Goal: Information Seeking & Learning: Learn about a topic

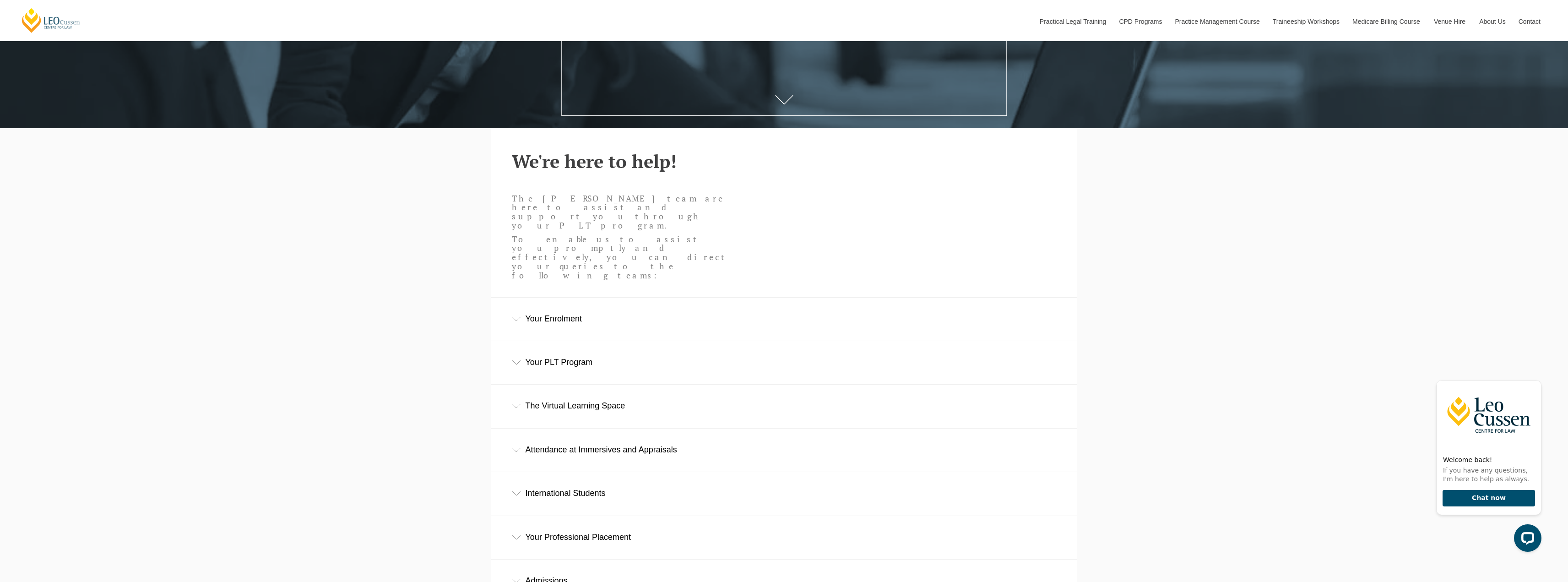
scroll to position [596, 0]
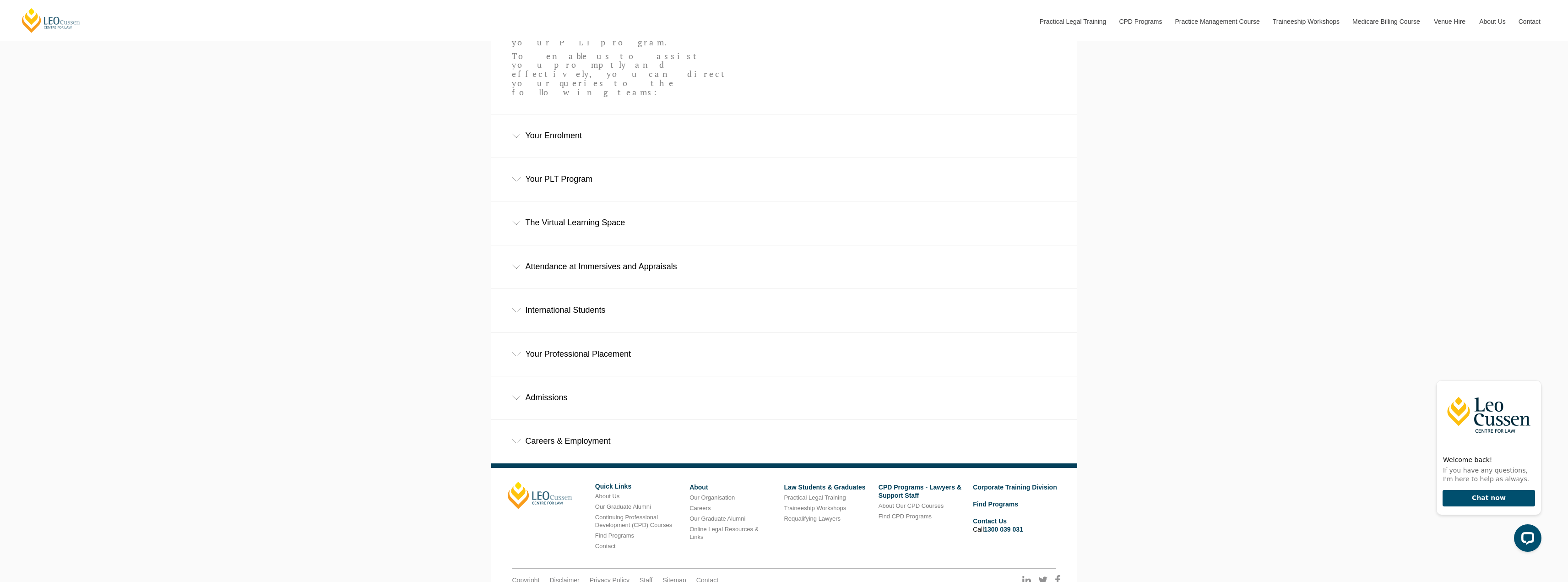
click at [571, 420] on div "Careers & Employment" at bounding box center [784, 442] width 586 height 43
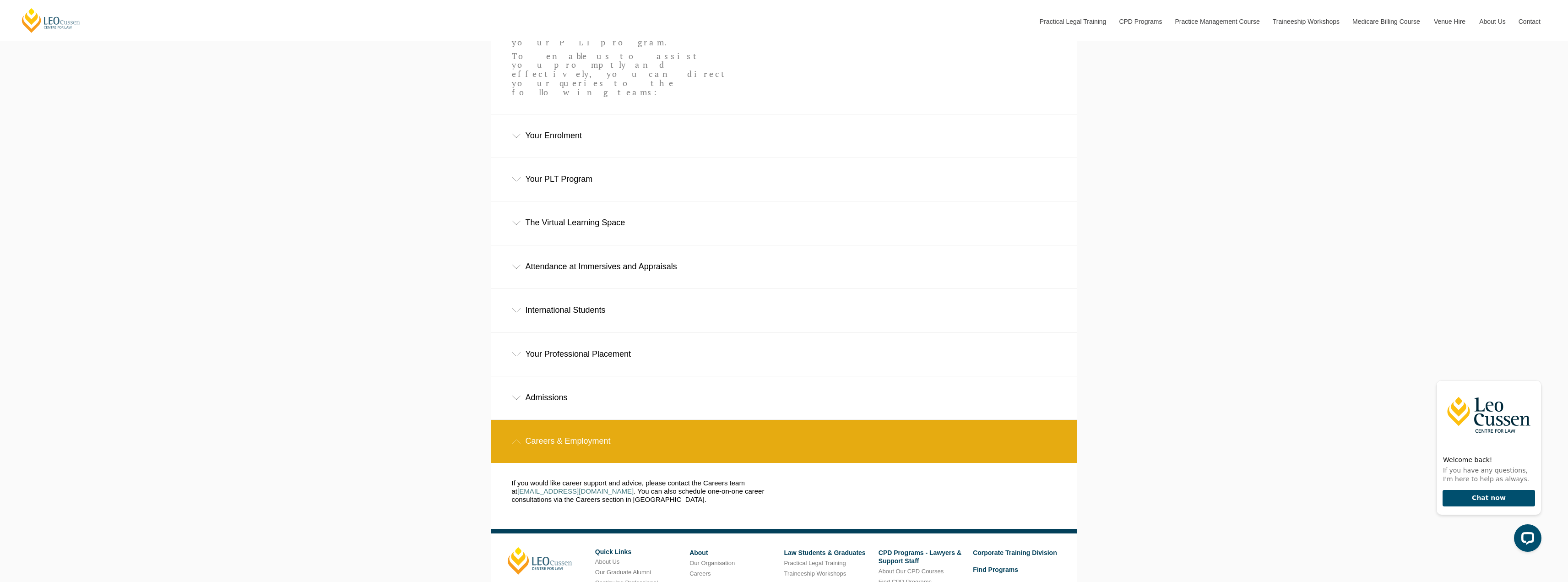
click at [572, 420] on div "Careers & Employment" at bounding box center [784, 442] width 586 height 43
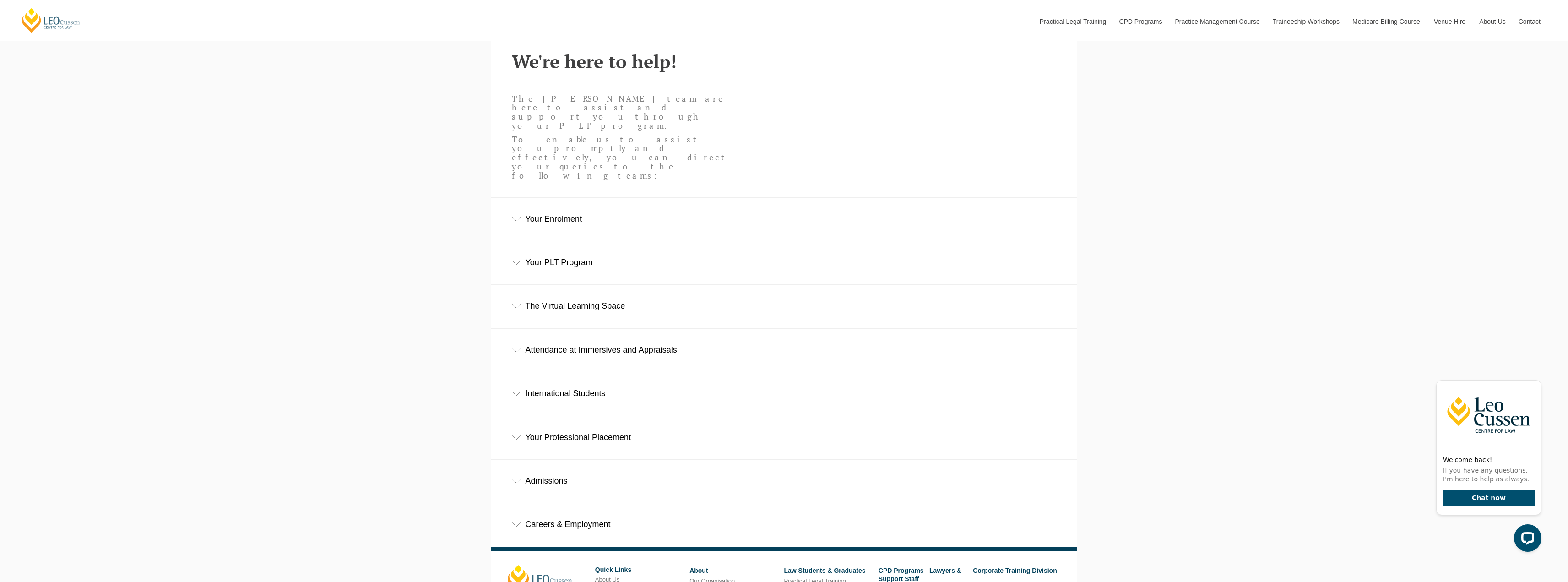
scroll to position [504, 0]
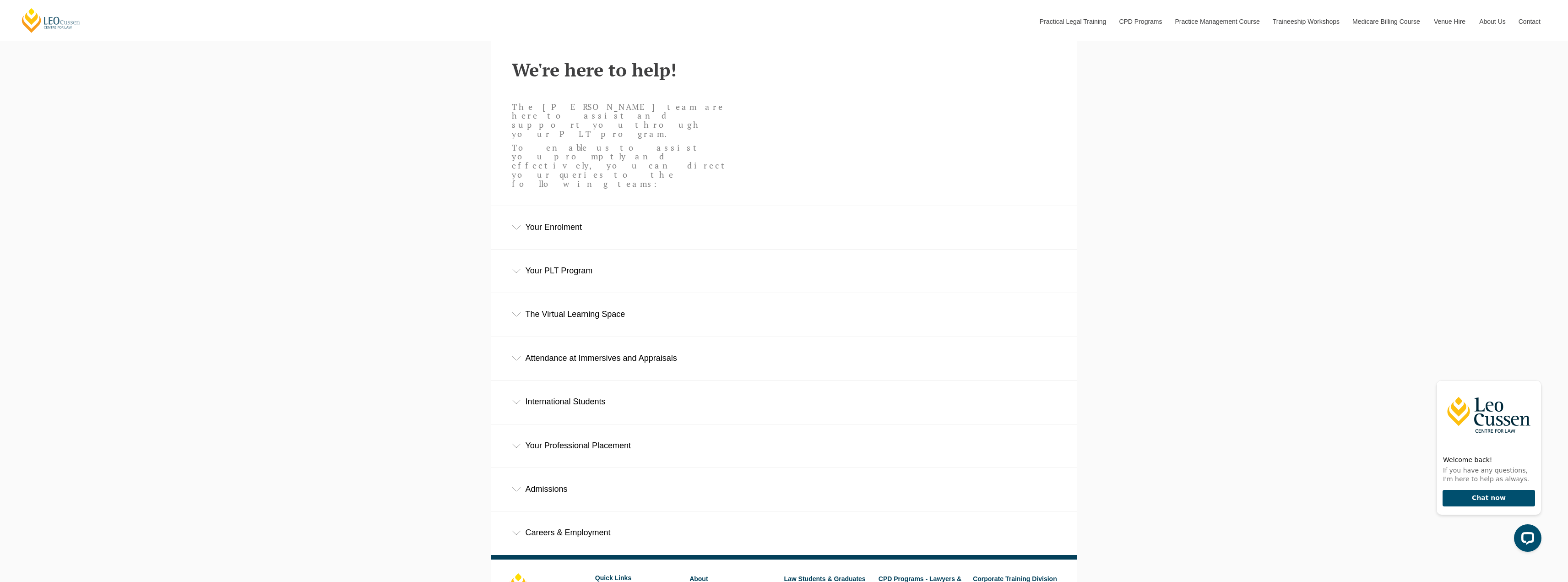
click at [574, 206] on div "Your Enrolment" at bounding box center [784, 228] width 586 height 43
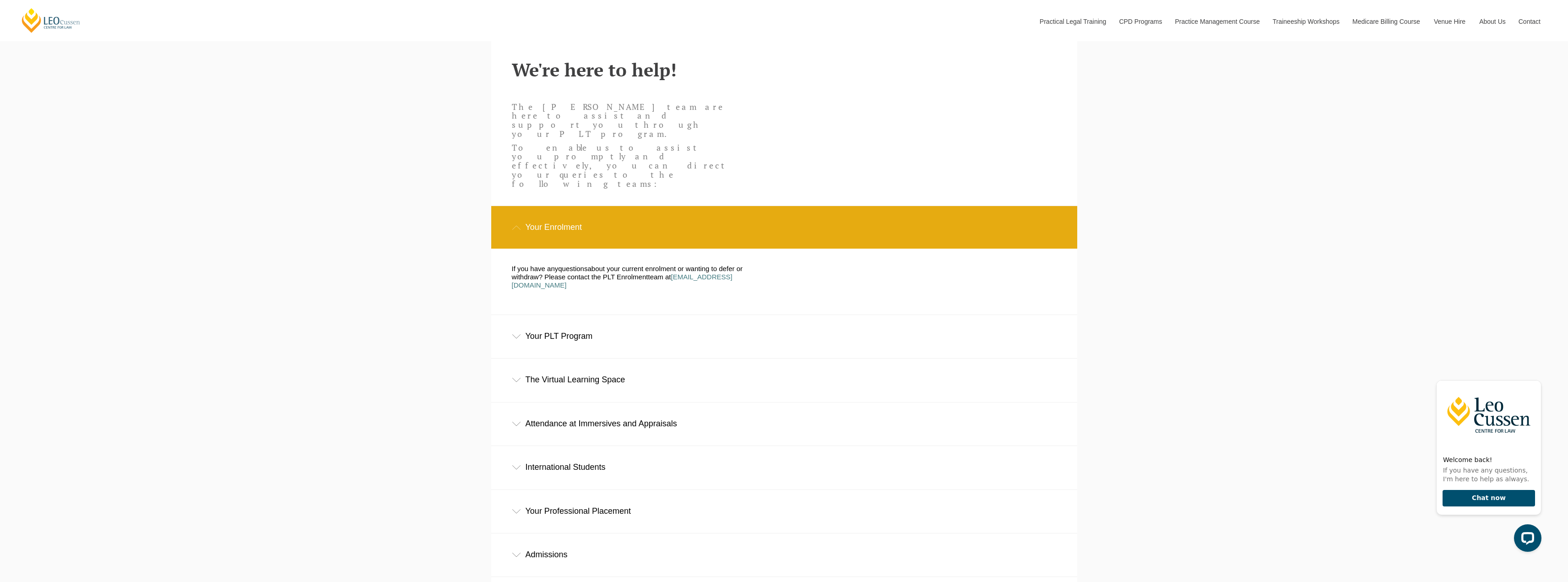
click at [573, 206] on div "Your Enrolment" at bounding box center [784, 228] width 586 height 43
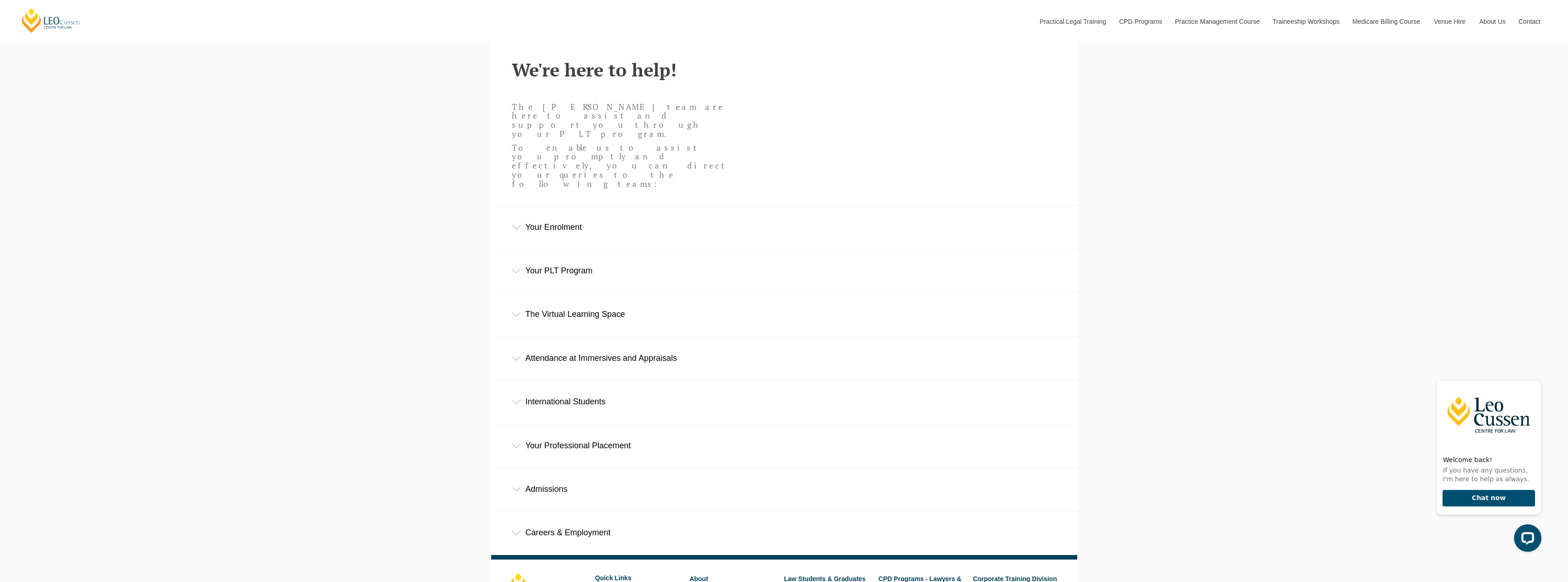
click at [576, 293] on div "The Virtual Learning Space" at bounding box center [784, 314] width 586 height 43
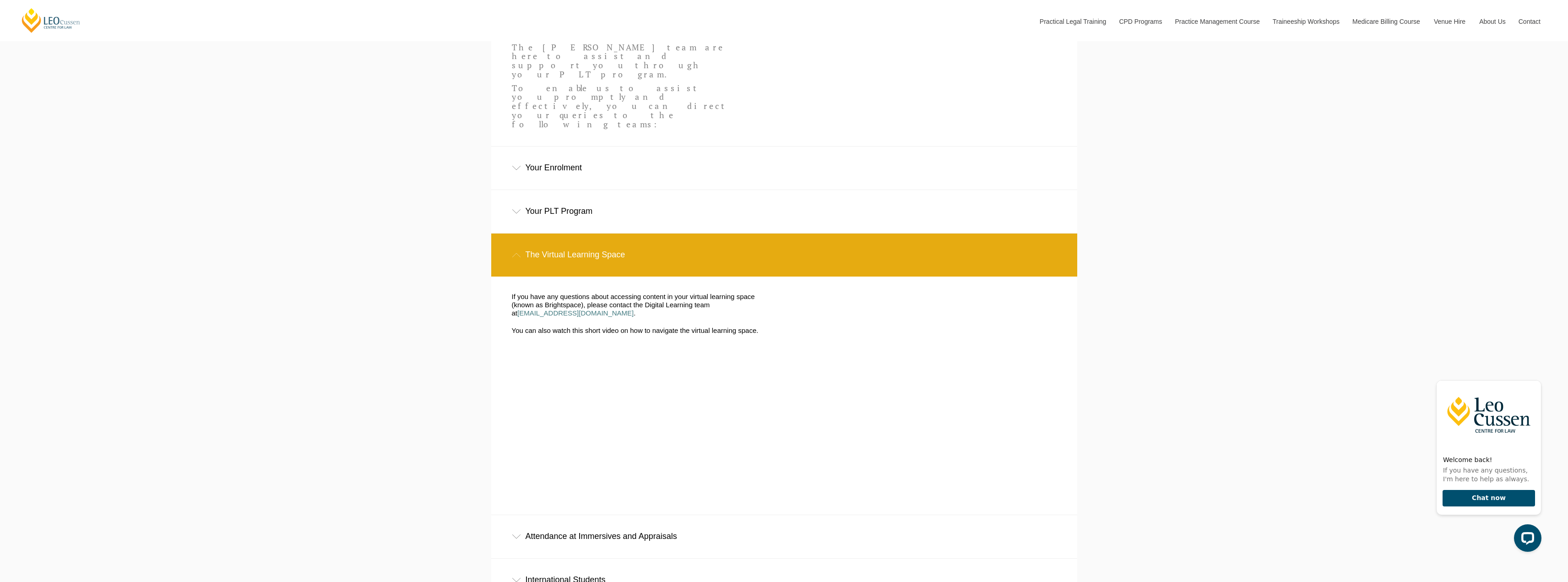
scroll to position [733, 0]
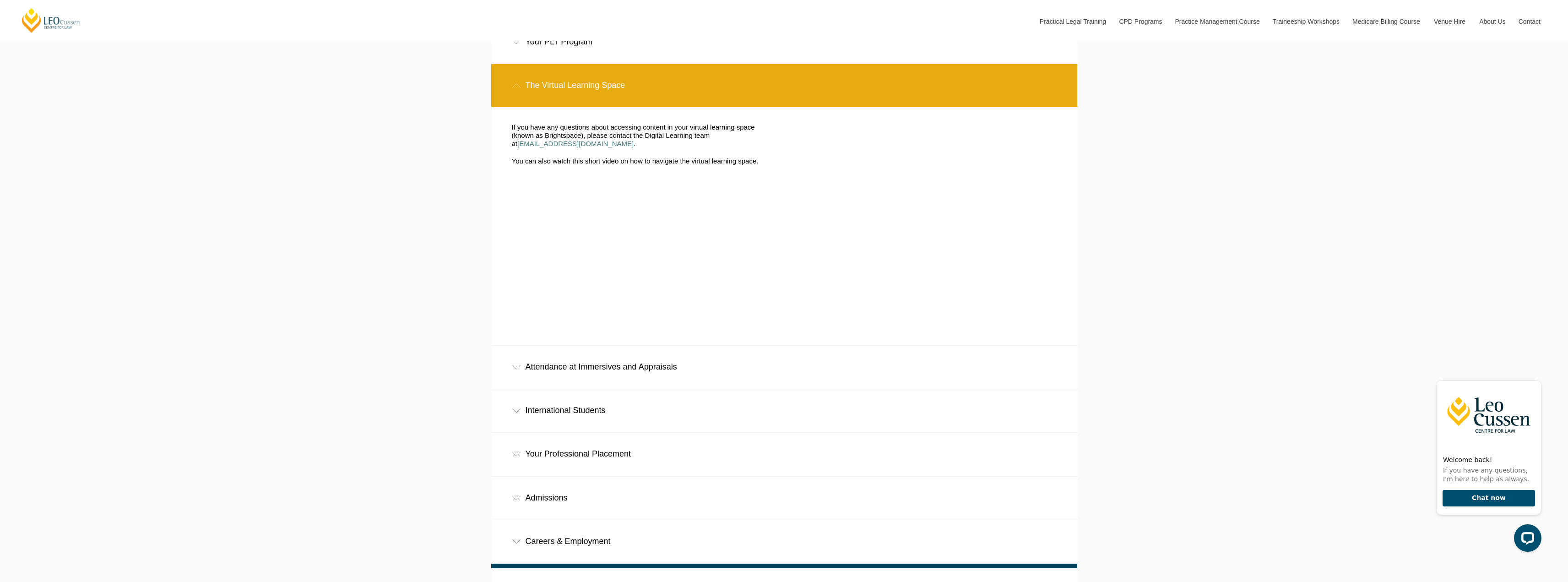
click at [572, 346] on div "Attendance at Immersives and Appraisals" at bounding box center [784, 367] width 586 height 43
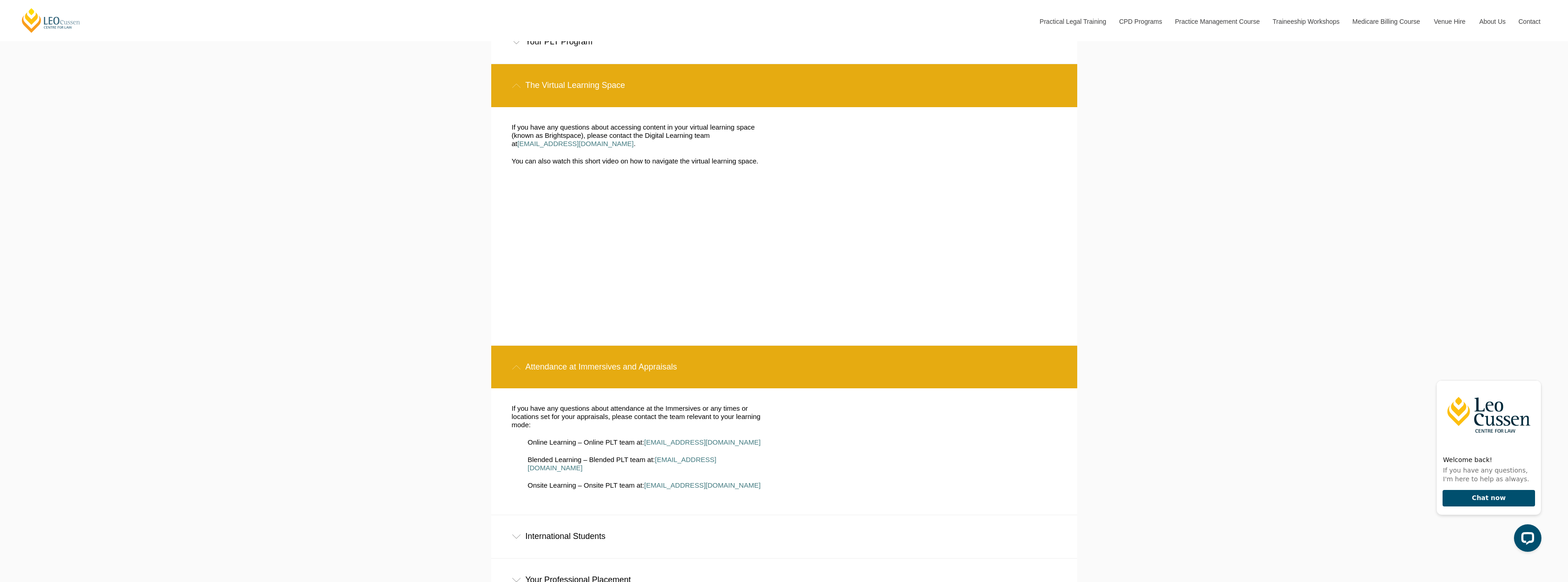
click at [582, 559] on div "Your Professional Placement" at bounding box center [784, 580] width 586 height 43
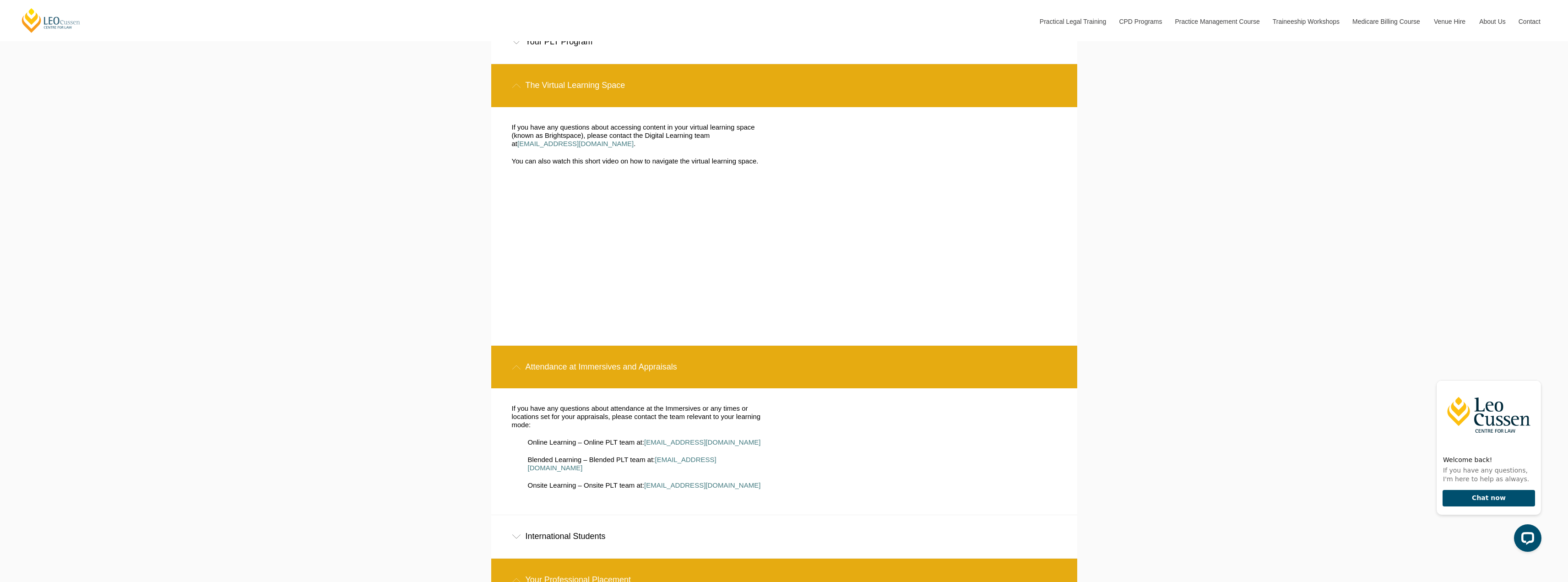
click at [594, 516] on div "International Students" at bounding box center [784, 537] width 586 height 43
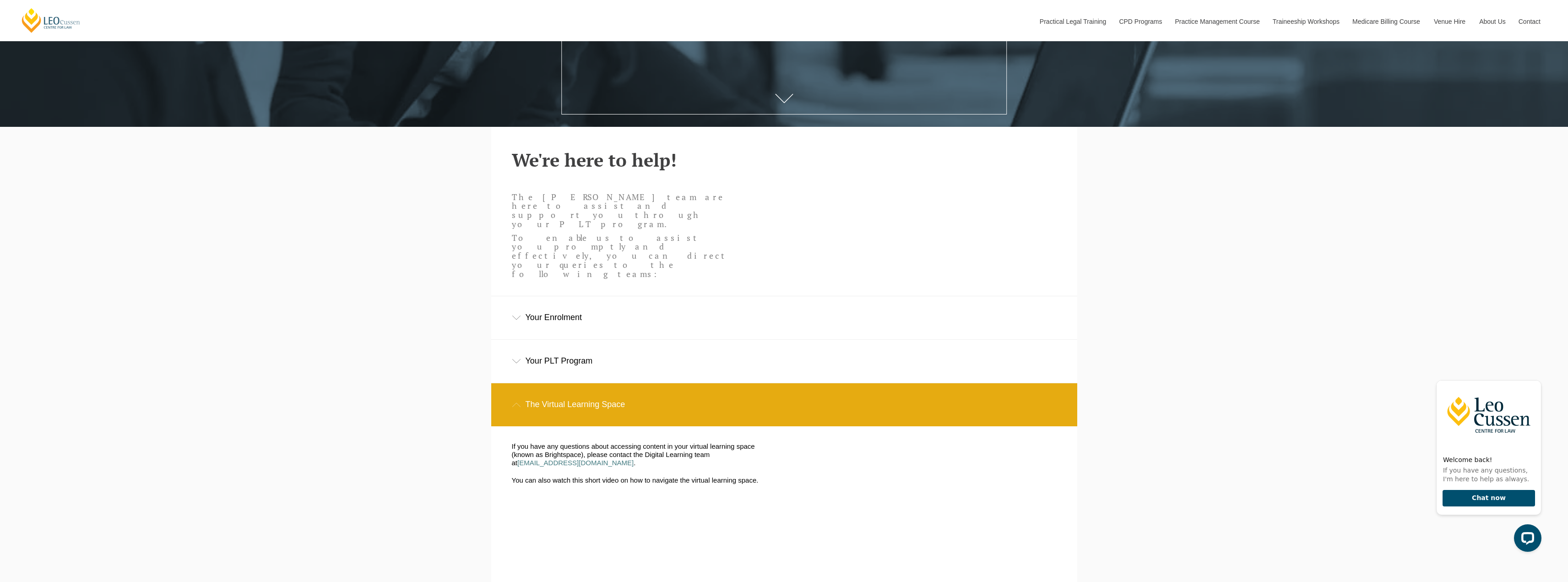
scroll to position [413, 0]
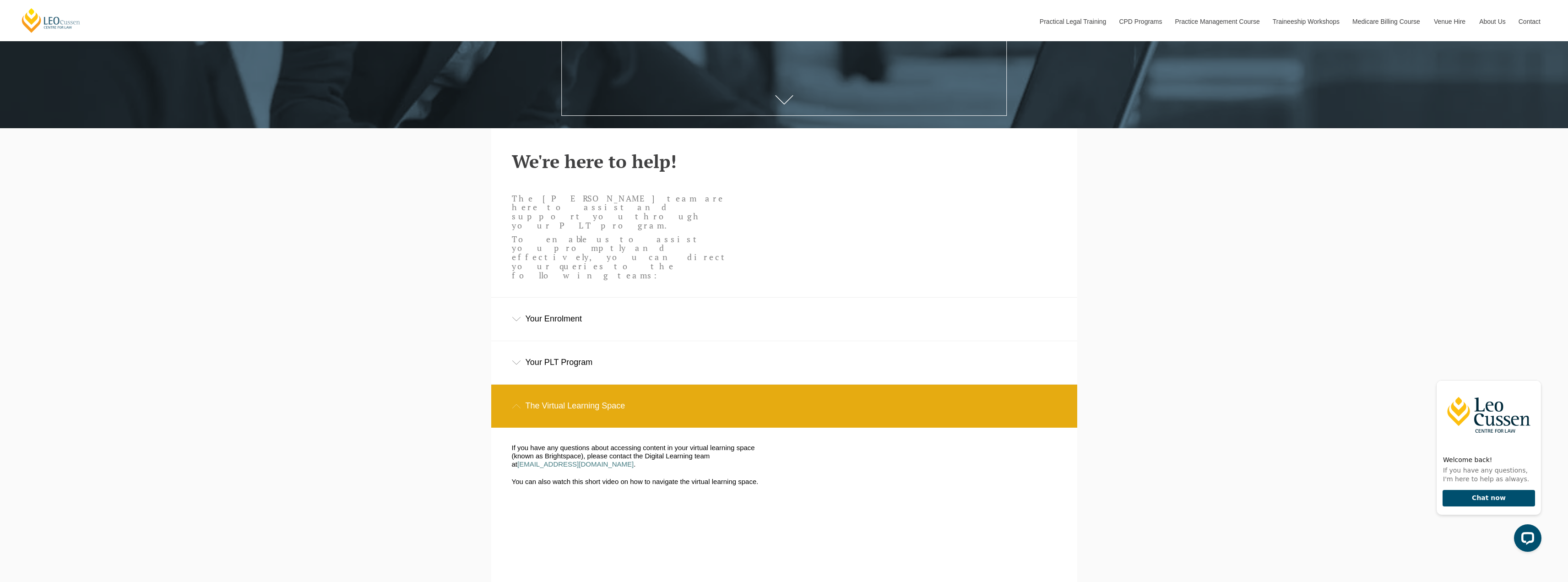
click at [570, 342] on div "Your PLT Program" at bounding box center [784, 363] width 586 height 43
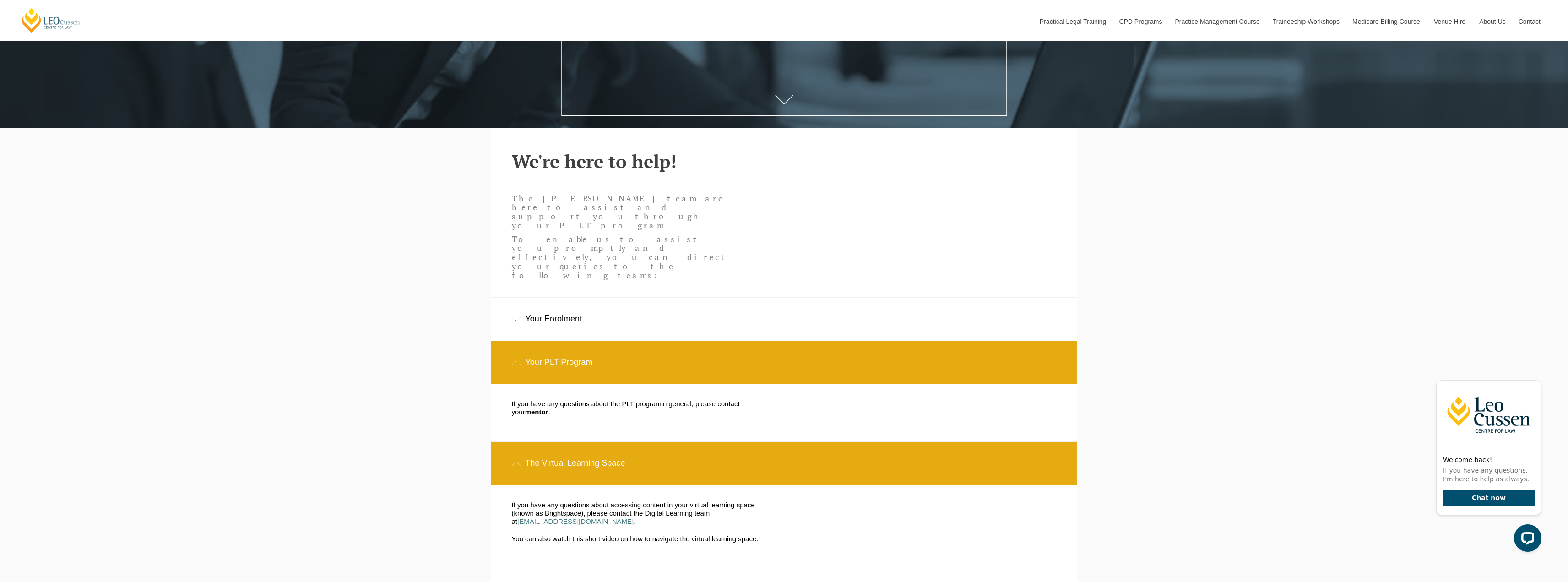
click at [561, 298] on div "Your Enrolment" at bounding box center [784, 319] width 586 height 43
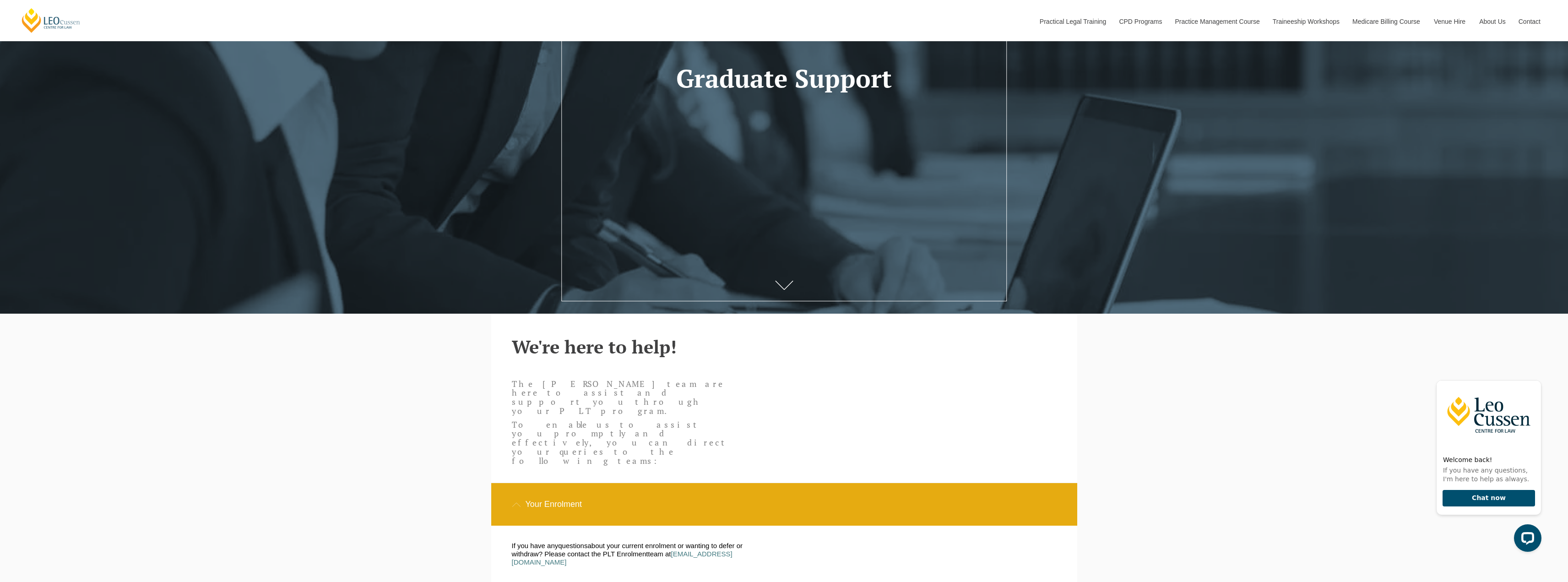
scroll to position [0, 0]
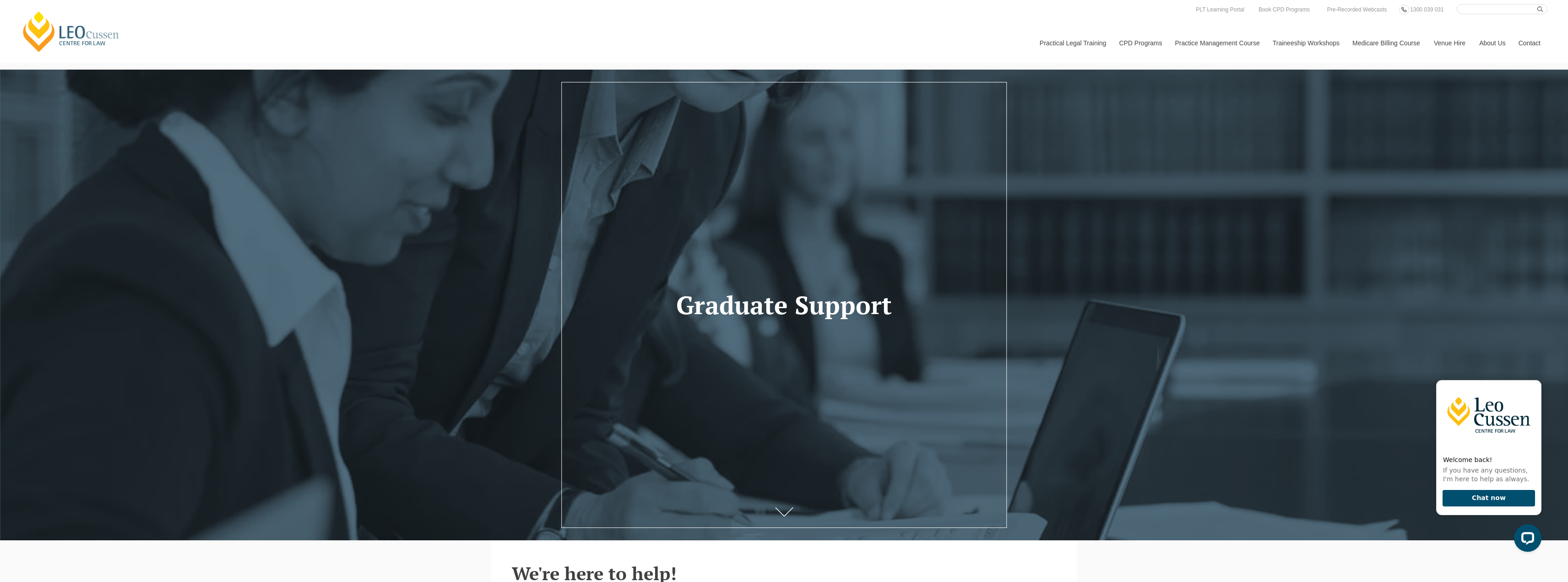
click at [1484, 6] on input "Search here" at bounding box center [1502, 9] width 90 height 10
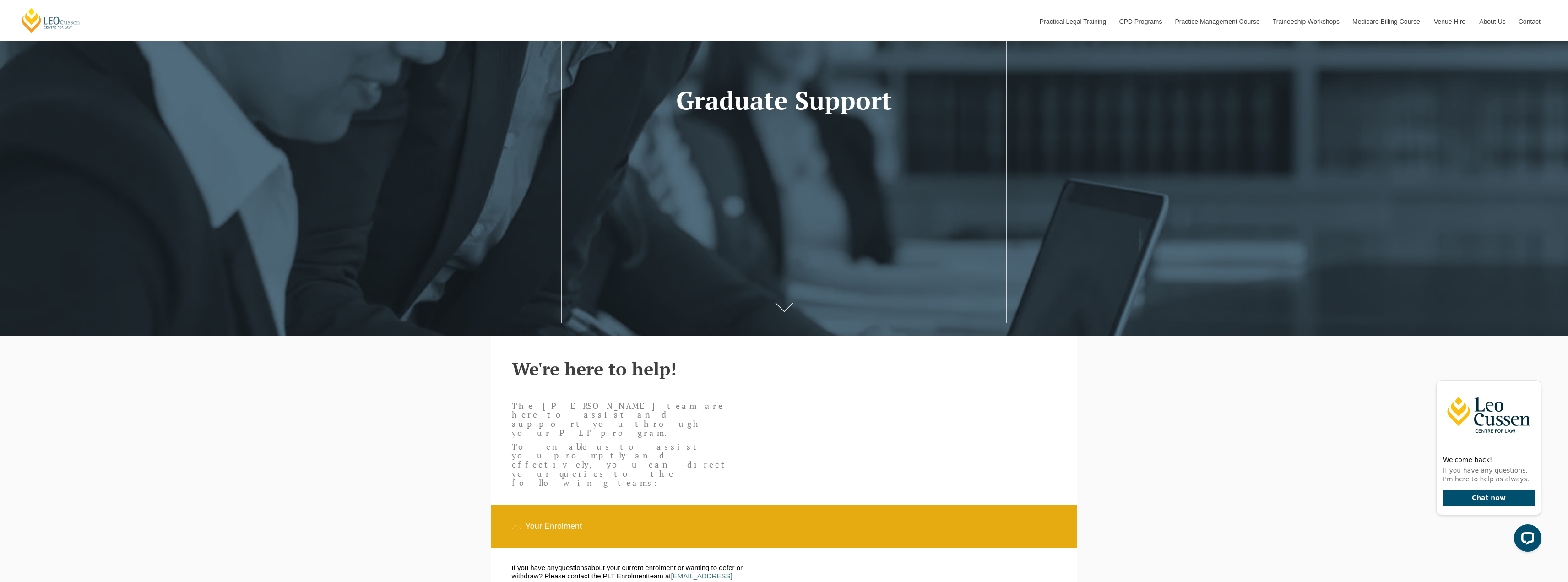
scroll to position [320, 0]
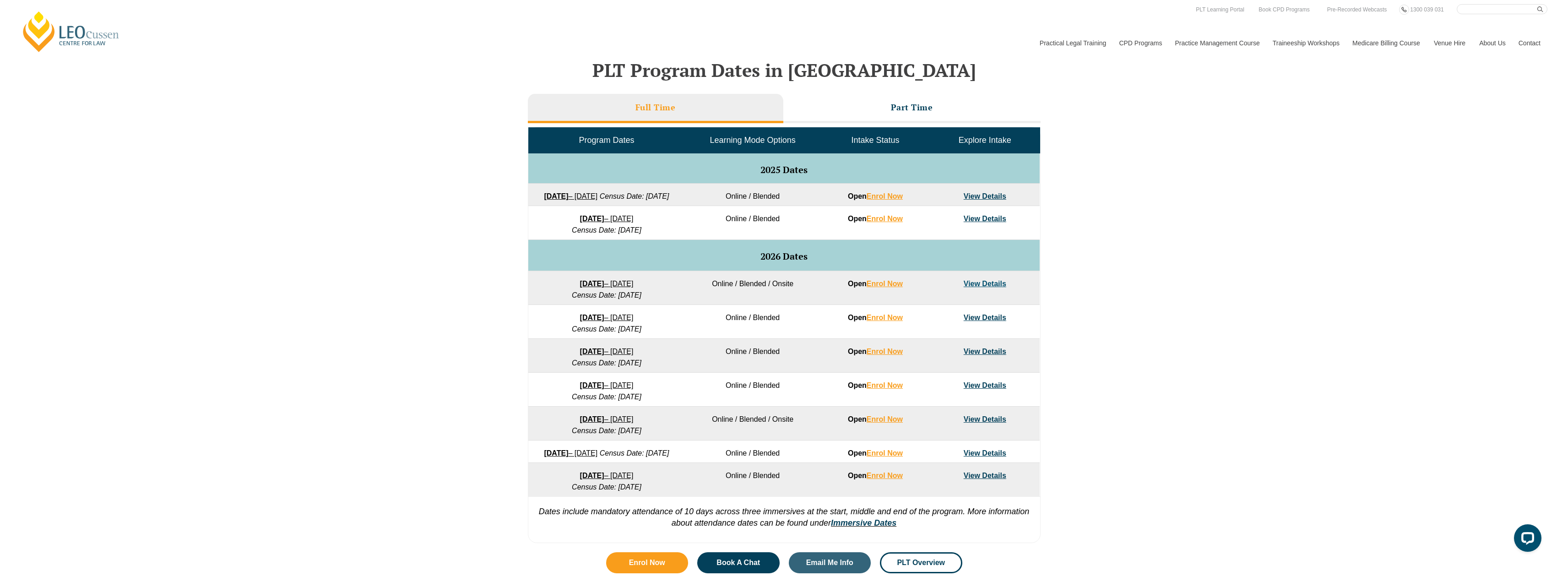
click at [437, 236] on div "VIC ACT WA QLD SA NSW PLT Program Dates in Victoria Full Time Part Time Program…" at bounding box center [784, 282] width 1568 height 531
click at [1311, 321] on div "VIC ACT WA QLD SA NSW PLT Program Dates in Victoria Full Time Part Time Program…" at bounding box center [784, 282] width 1568 height 531
click at [1302, 311] on div "VIC ACT WA QLD SA NSW PLT Program Dates in Victoria Full Time Part Time Program…" at bounding box center [784, 282] width 1568 height 531
click at [1035, 78] on h2 "PLT Program Dates in Victoria" at bounding box center [784, 70] width 522 height 20
